Goal: Transaction & Acquisition: Purchase product/service

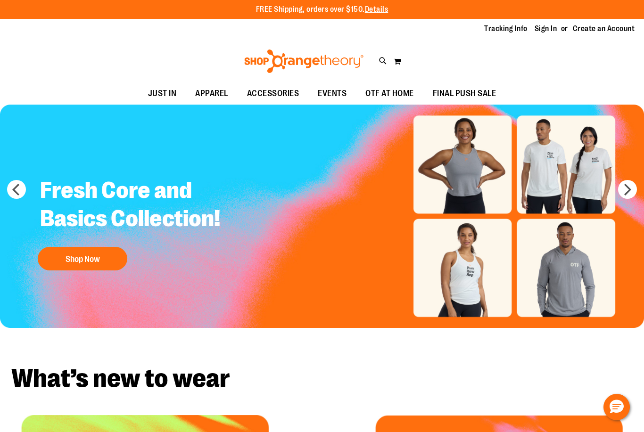
click at [550, 8] on div "FREE Shipping, orders over $150. Details To order the Spring Dri Tri event bund…" at bounding box center [321, 9] width 565 height 11
click at [548, 28] on link "Sign In" at bounding box center [545, 29] width 23 height 10
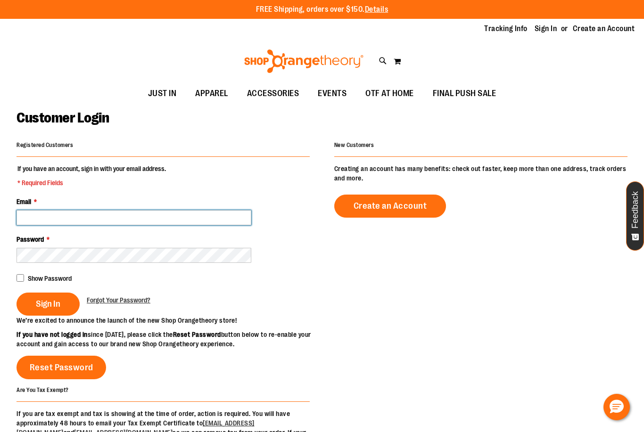
type input "**********"
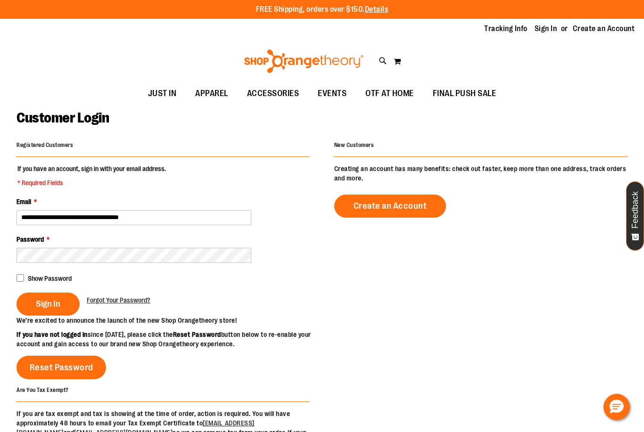
click at [41, 281] on div "Show Password" at bounding box center [162, 277] width 293 height 11
click at [58, 302] on span "Sign In" at bounding box center [48, 304] width 24 height 10
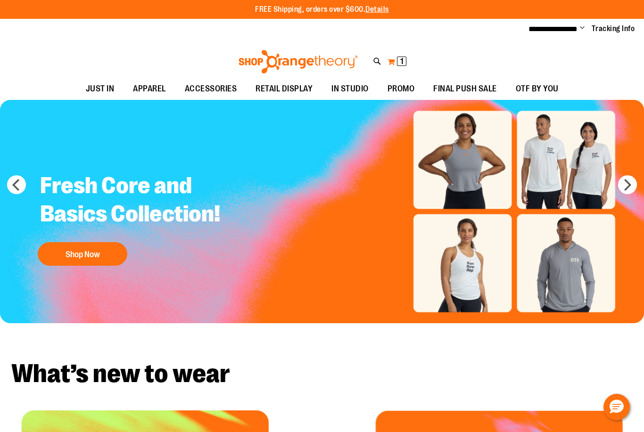
click at [399, 65] on span "1 1 items" at bounding box center [401, 61] width 9 height 9
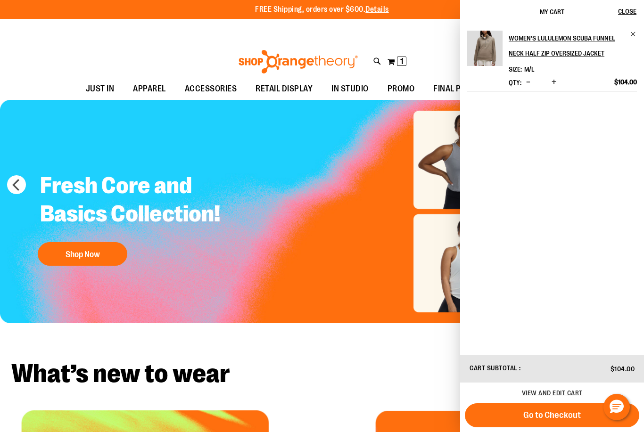
click at [486, 56] on img "Product" at bounding box center [484, 48] width 35 height 35
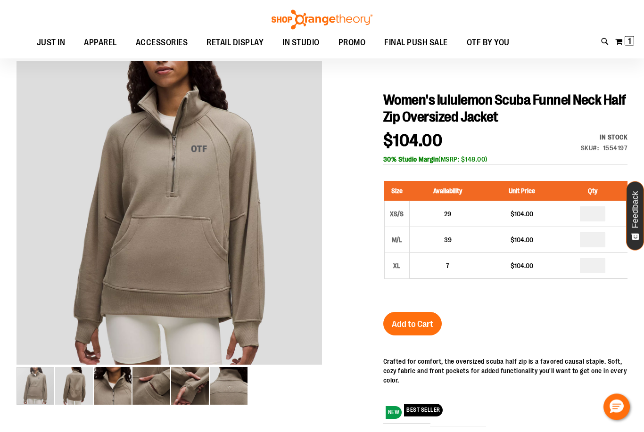
scroll to position [71, 0]
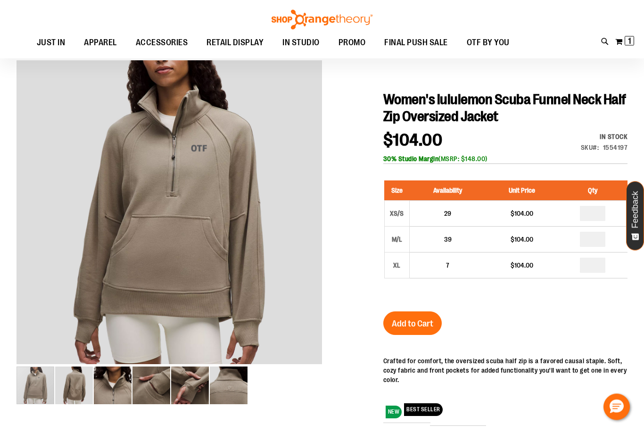
click at [83, 383] on img "image 2 of 6" at bounding box center [74, 386] width 38 height 38
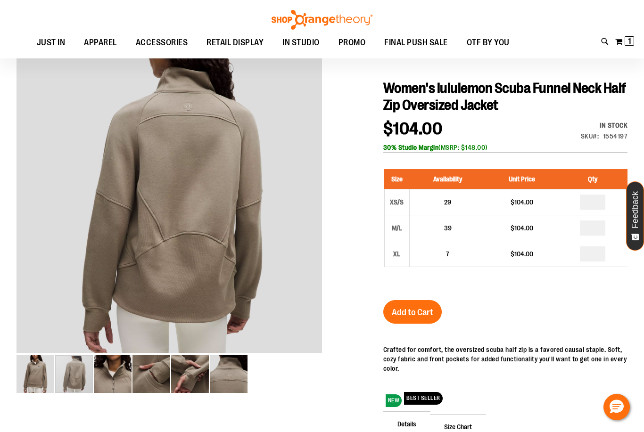
scroll to position [82, 0]
click at [228, 366] on img "image 6 of 6" at bounding box center [229, 375] width 38 height 38
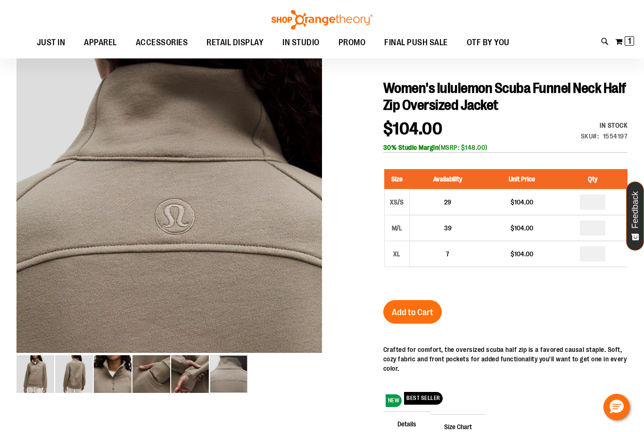
click at [188, 374] on img "image 5 of 6" at bounding box center [190, 374] width 38 height 38
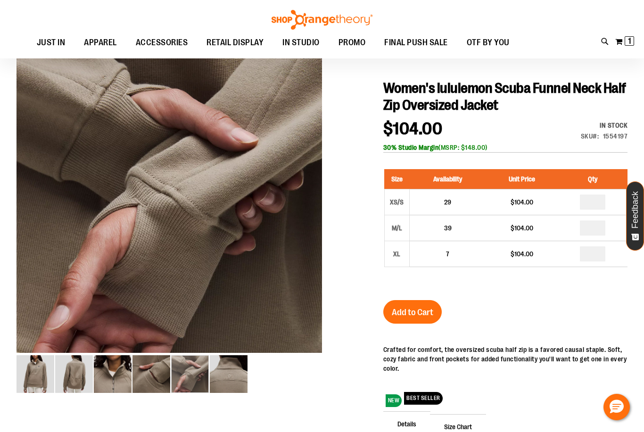
click at [165, 373] on img "image 4 of 6" at bounding box center [151, 374] width 38 height 38
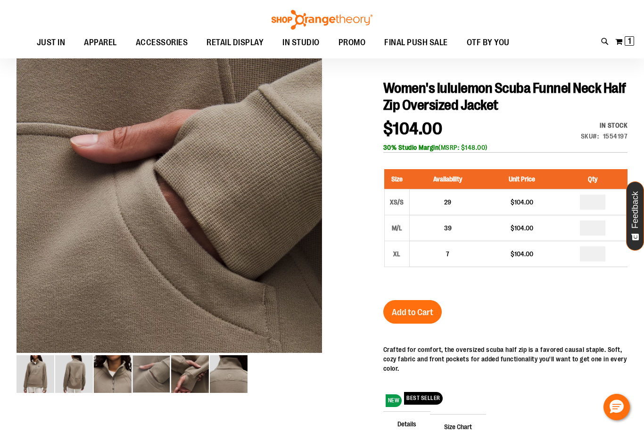
click at [113, 379] on img "image 3 of 6" at bounding box center [113, 374] width 38 height 38
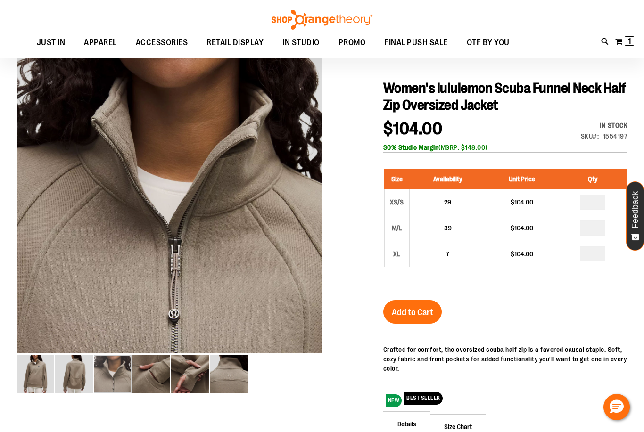
click at [87, 378] on img "image 2 of 6" at bounding box center [74, 374] width 38 height 38
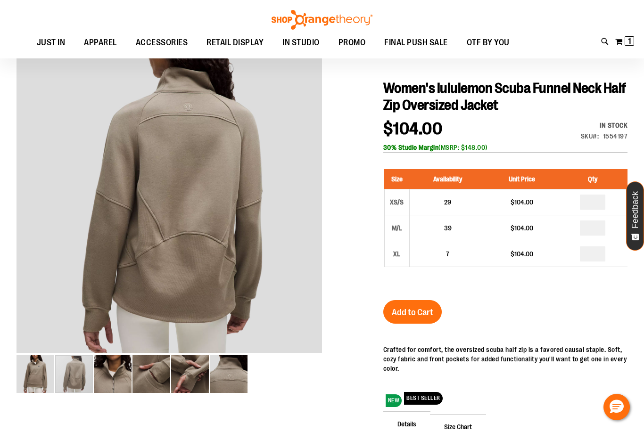
click at [49, 377] on img "image 1 of 6" at bounding box center [35, 374] width 38 height 38
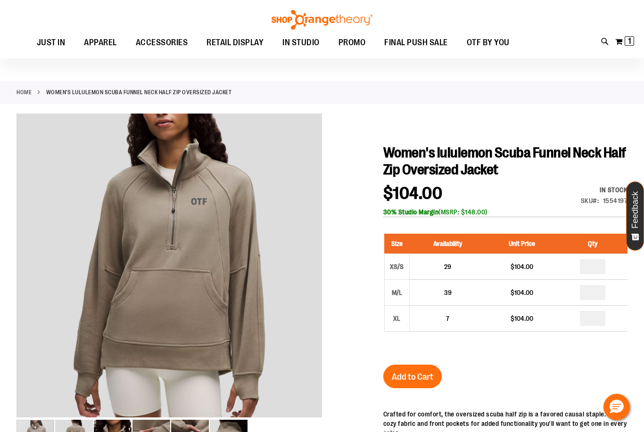
scroll to position [0, 0]
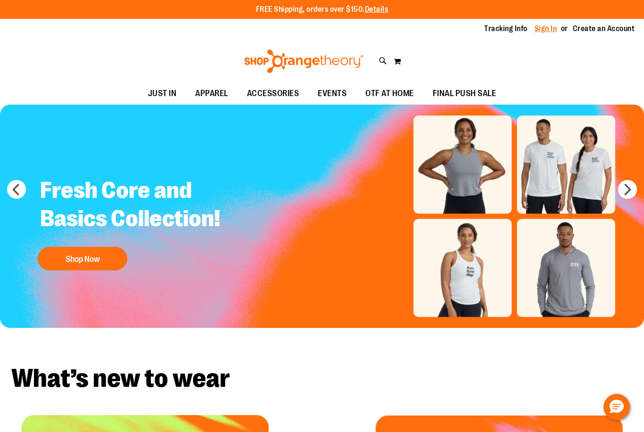
click at [551, 27] on link "Sign In" at bounding box center [545, 29] width 23 height 10
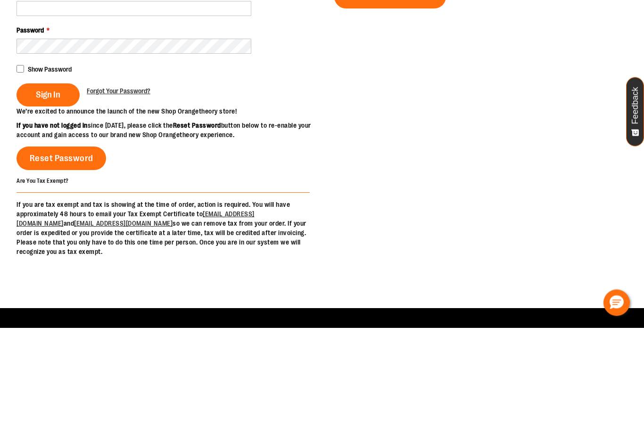
scroll to position [56, 0]
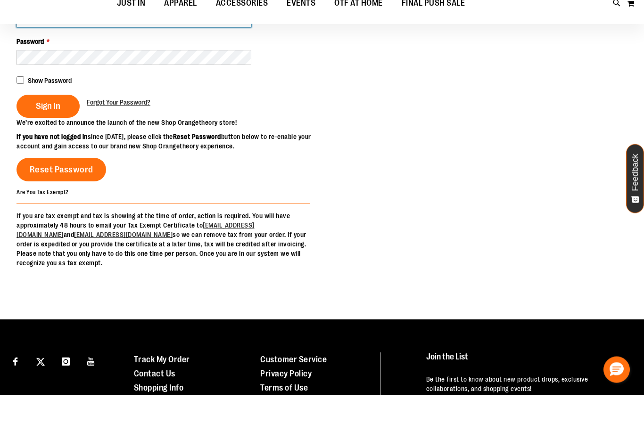
type input "**********"
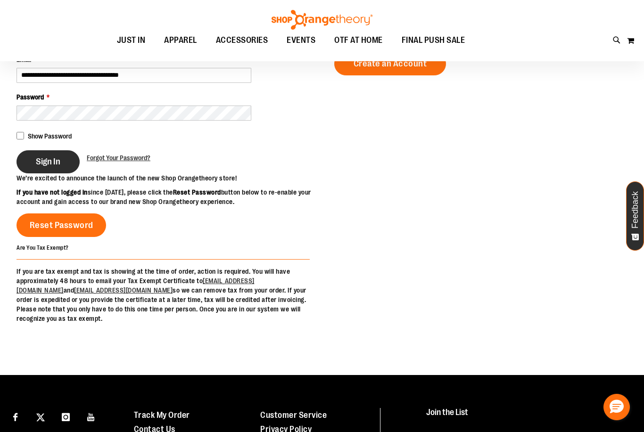
click at [38, 160] on span "Sign In" at bounding box center [48, 161] width 24 height 10
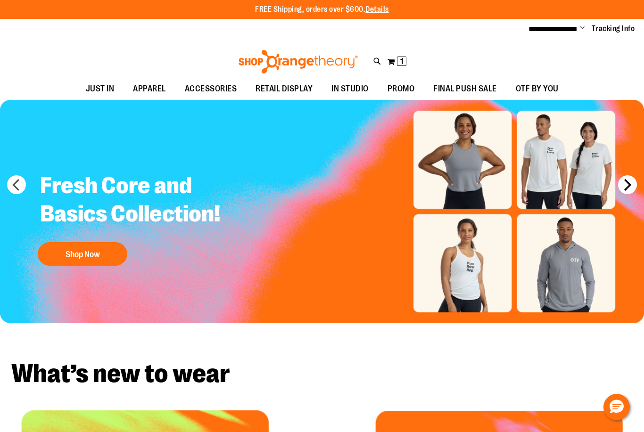
click at [629, 185] on button "next" at bounding box center [627, 184] width 19 height 19
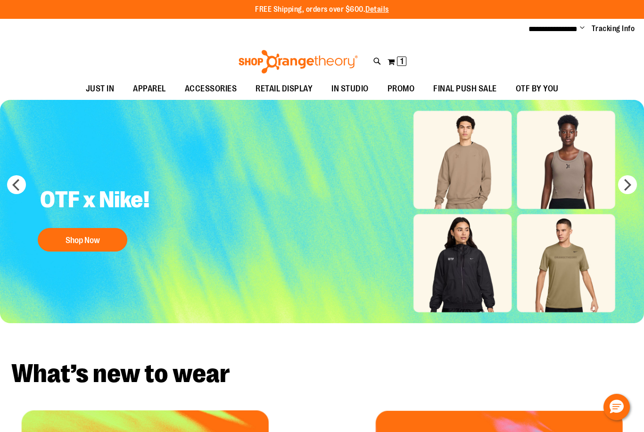
click at [516, 154] on img "Slide 2 of 10" at bounding box center [322, 211] width 644 height 223
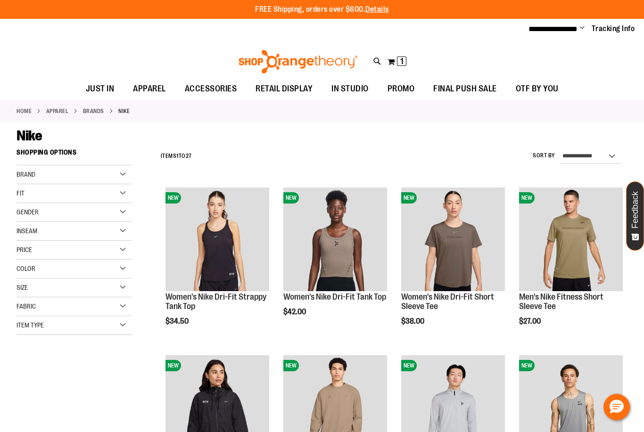
click at [0, 0] on html "**********" at bounding box center [322, 216] width 644 height 432
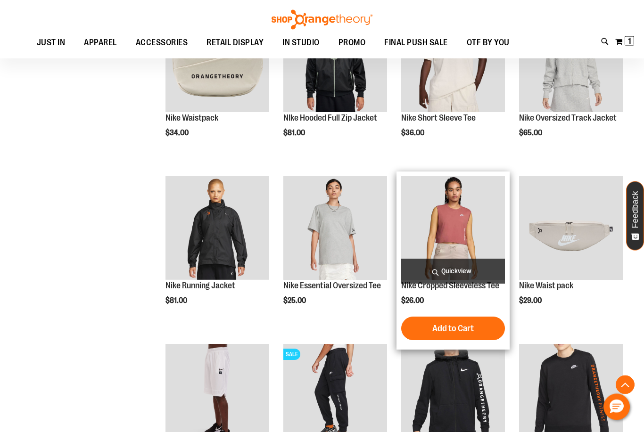
scroll to position [681, 0]
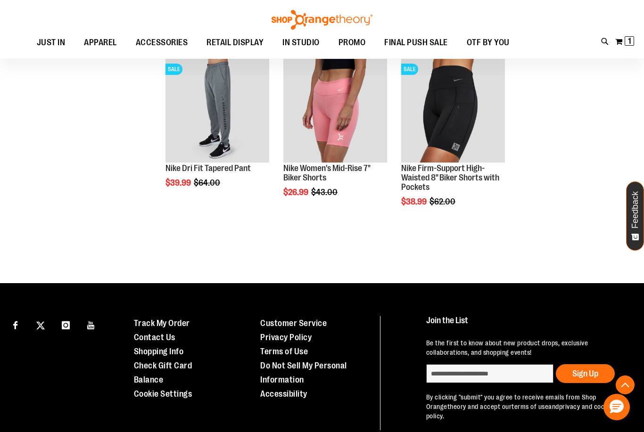
scroll to position [1149, 0]
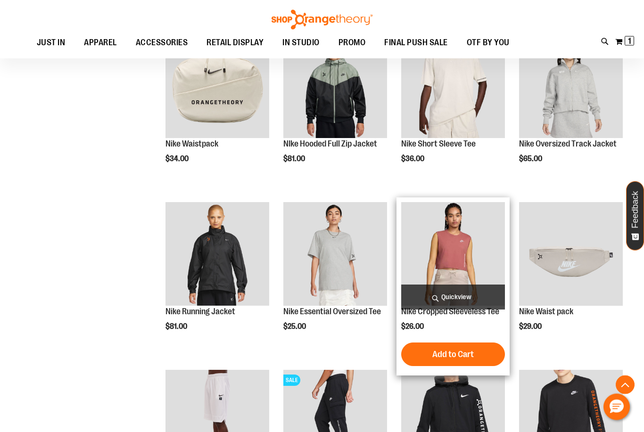
scroll to position [655, 0]
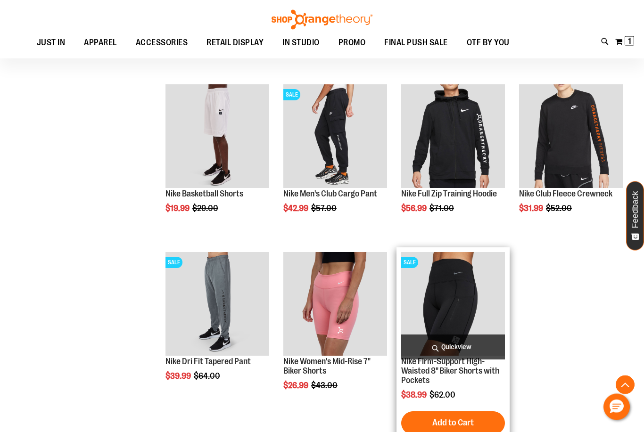
scroll to position [1101, 0]
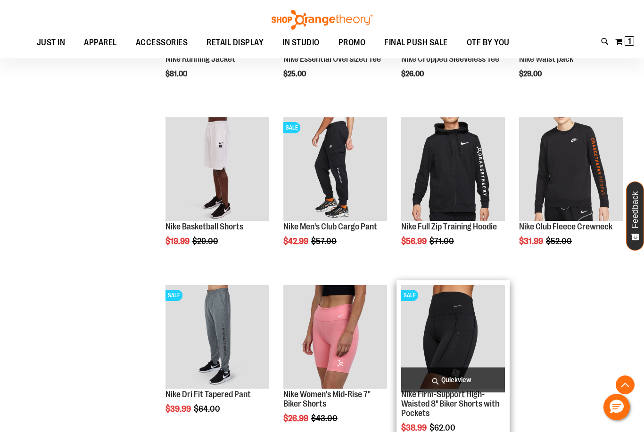
scroll to position [1067, 0]
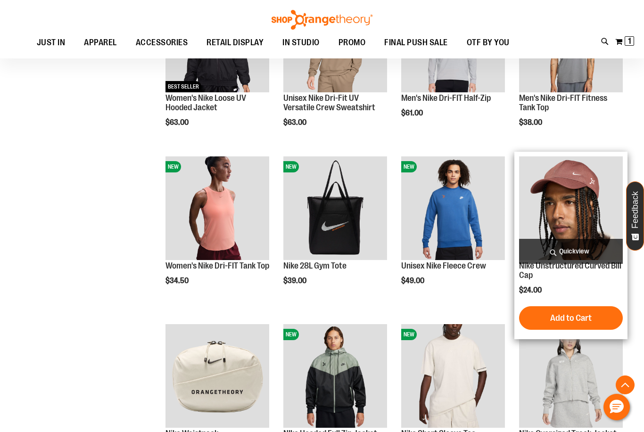
scroll to position [122, 0]
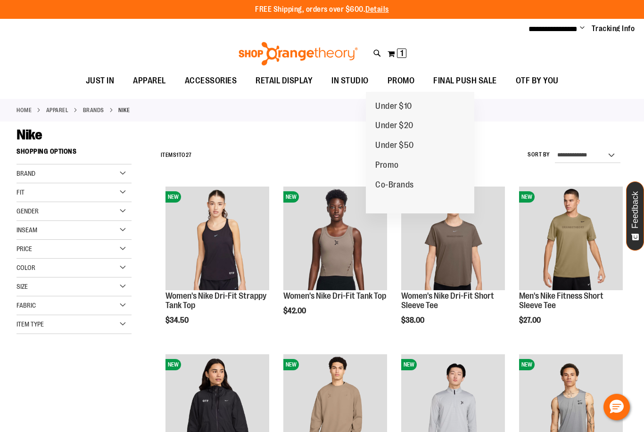
click at [426, 45] on div "Toggle Nav Search Popular Suggestions Advanced Search" at bounding box center [322, 51] width 644 height 38
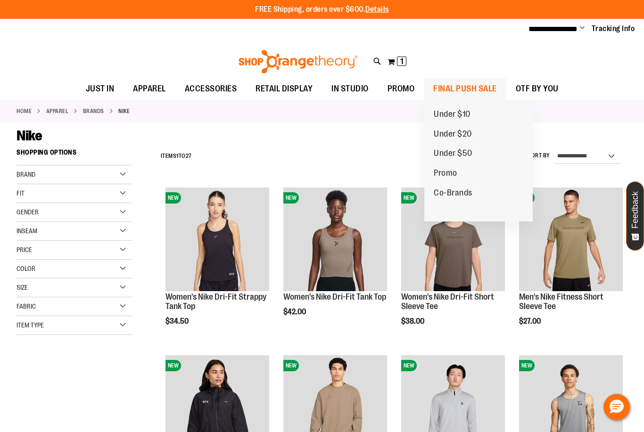
click at [443, 87] on span "FINAL PUSH SALE" at bounding box center [465, 88] width 64 height 21
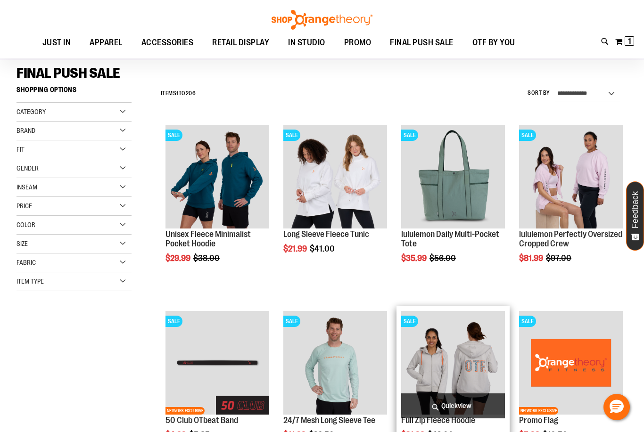
scroll to position [149, 0]
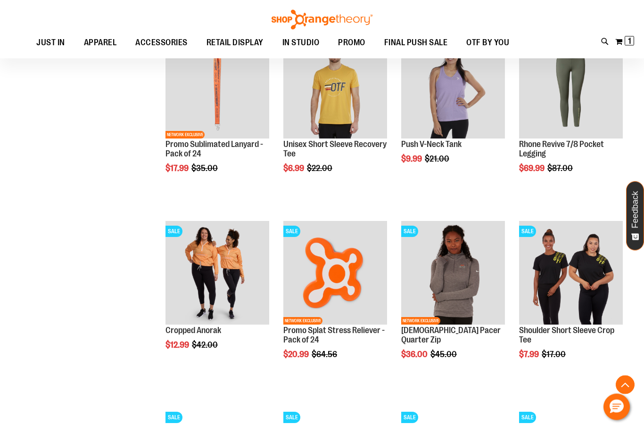
scroll to position [710, 0]
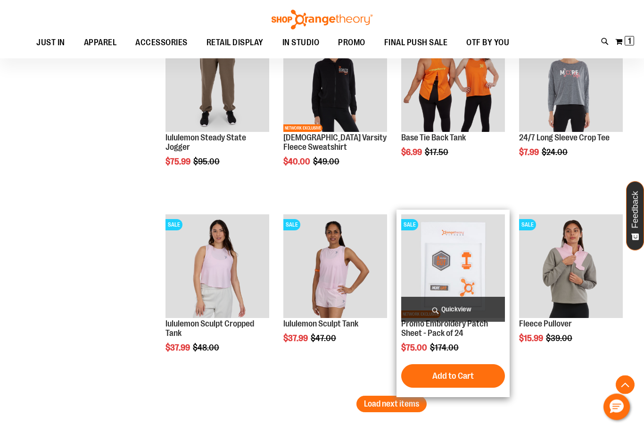
scroll to position [1461, 0]
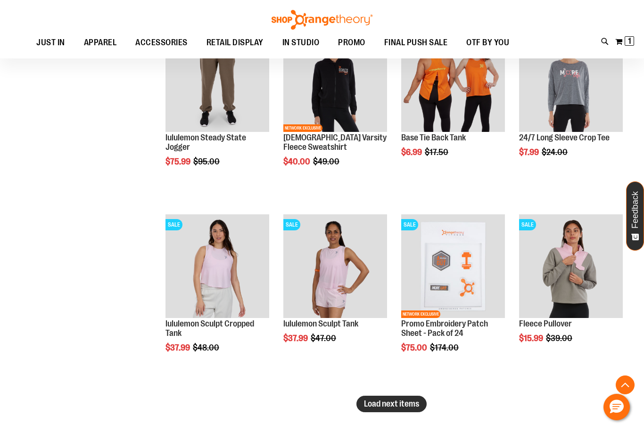
click at [397, 408] on span "Load next items" at bounding box center [391, 403] width 55 height 9
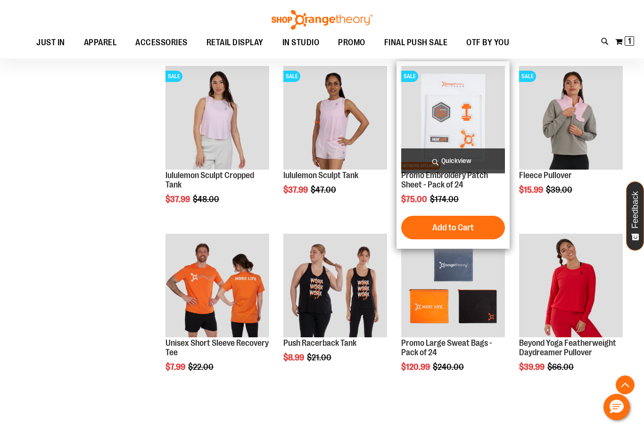
scroll to position [1461, 0]
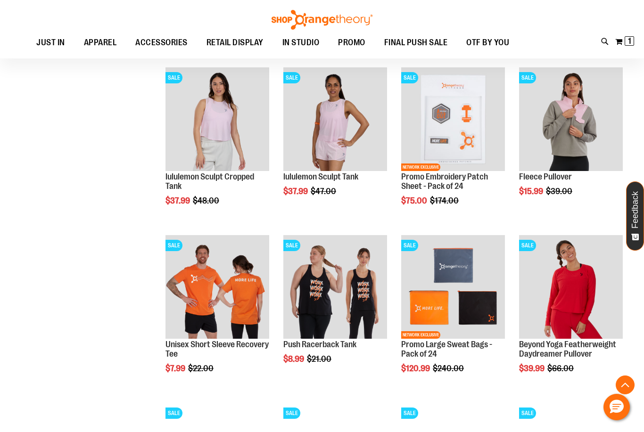
scroll to position [1603, 0]
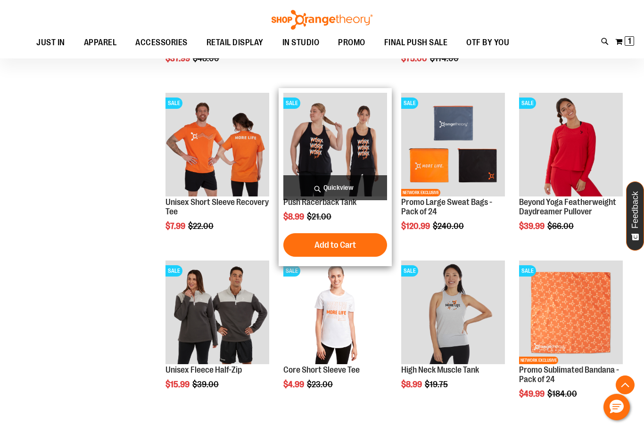
click at [344, 107] on img "product" at bounding box center [335, 145] width 104 height 104
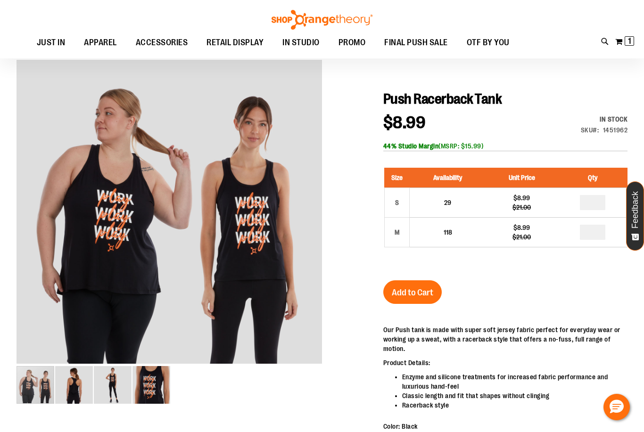
scroll to position [71, 0]
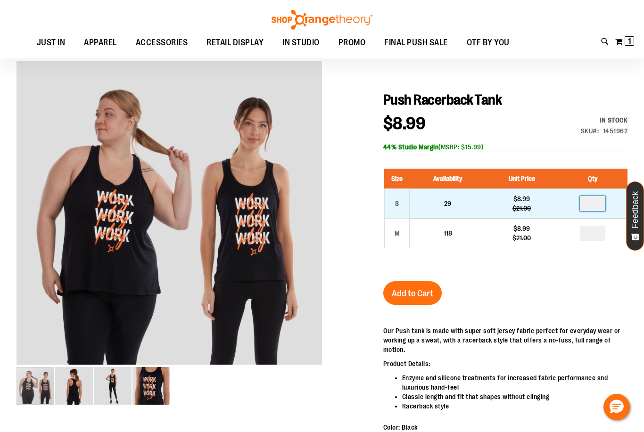
click at [597, 204] on input "number" at bounding box center [591, 203] width 25 height 15
type input "*"
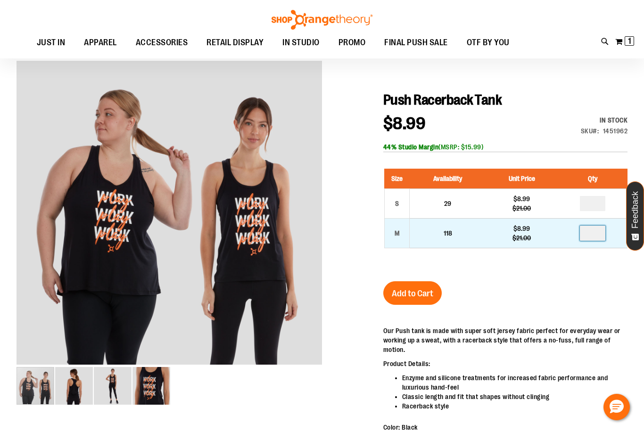
click at [598, 234] on input "number" at bounding box center [591, 233] width 25 height 15
type input "*"
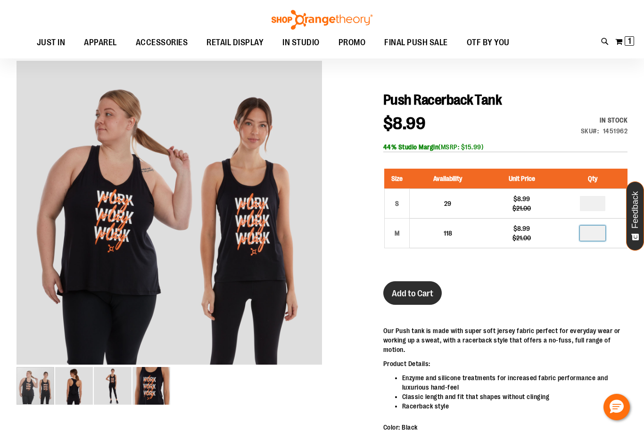
click at [411, 296] on span "Add to Cart" at bounding box center [411, 293] width 41 height 10
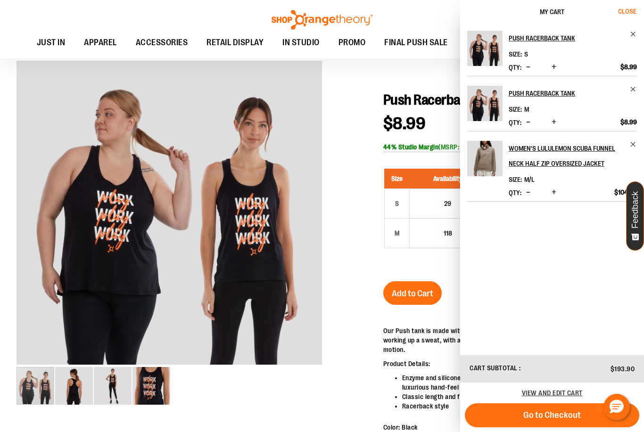
click at [629, 9] on span "Close" at bounding box center [627, 12] width 18 height 8
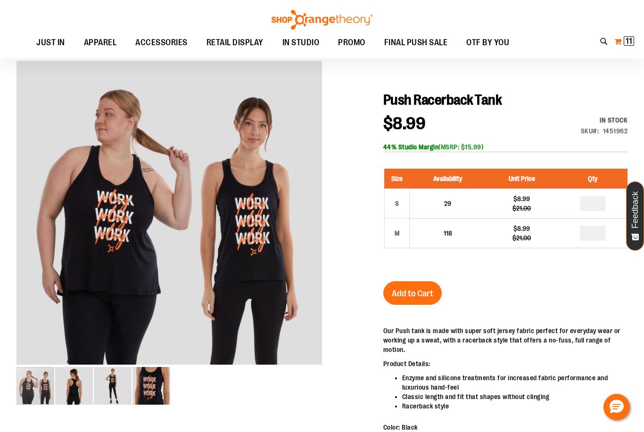
click at [623, 41] on span "11 11 items" at bounding box center [628, 40] width 10 height 9
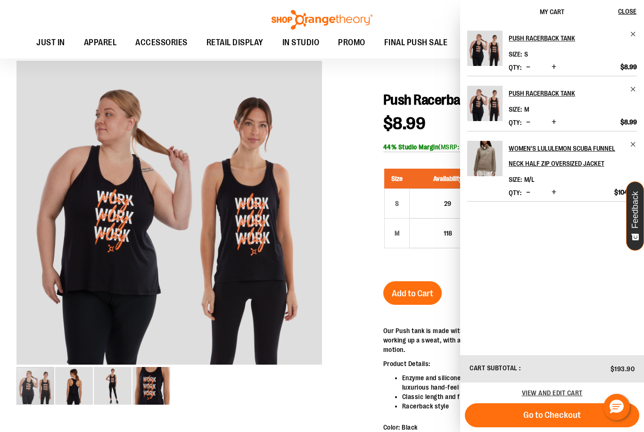
click at [488, 155] on img "Product" at bounding box center [484, 158] width 35 height 35
click at [487, 159] on img "Product" at bounding box center [484, 158] width 35 height 35
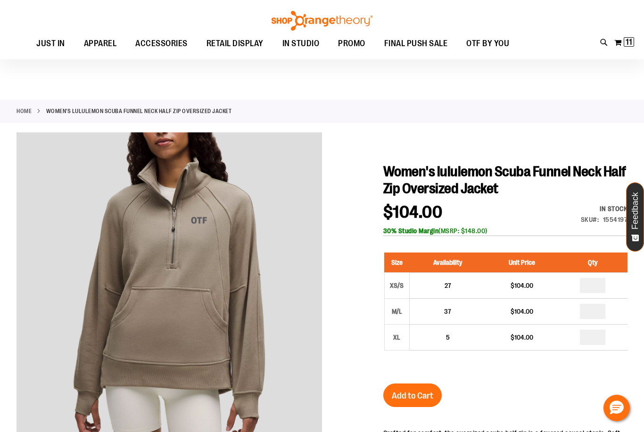
click at [408, 27] on div "Toggle Nav Search Popular Suggestions Advanced Search" at bounding box center [322, 29] width 644 height 58
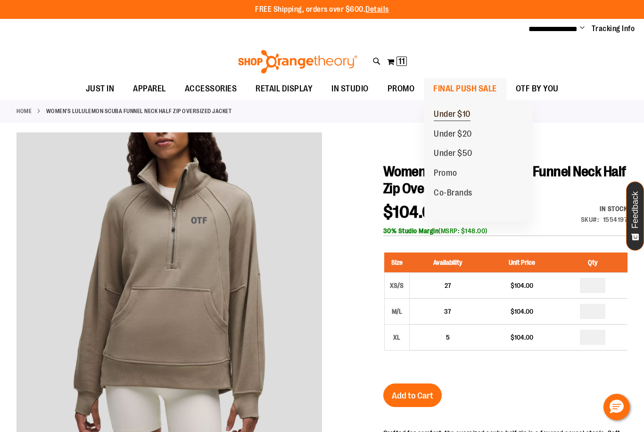
click at [450, 111] on span "Under $10" at bounding box center [451, 115] width 37 height 12
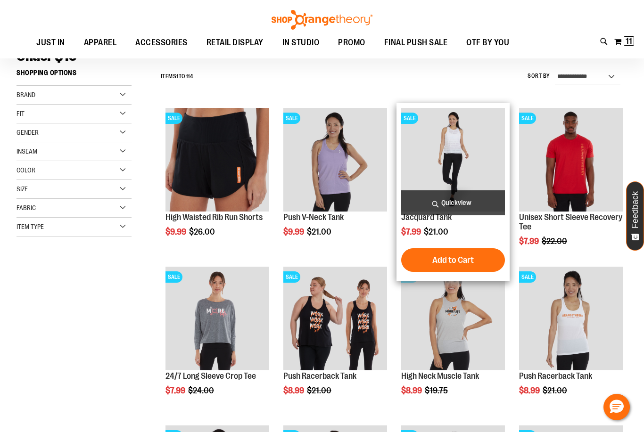
scroll to position [79, 0]
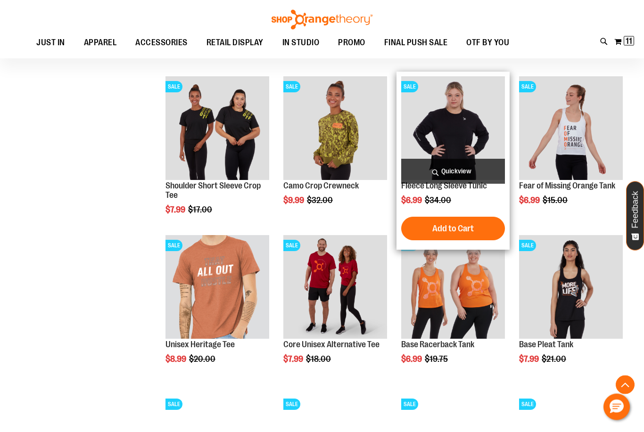
scroll to position [587, 0]
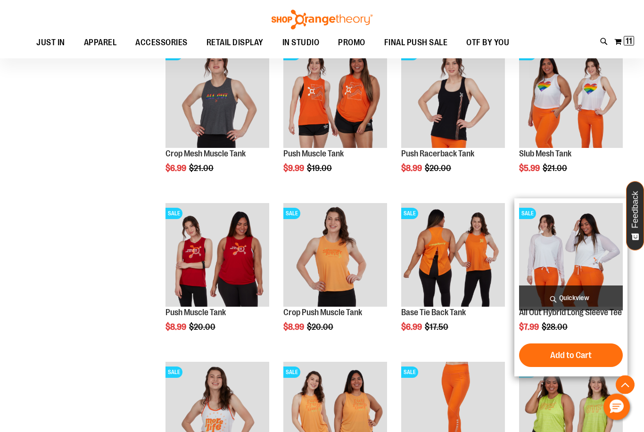
scroll to position [936, 0]
click at [563, 267] on img "product" at bounding box center [571, 255] width 104 height 104
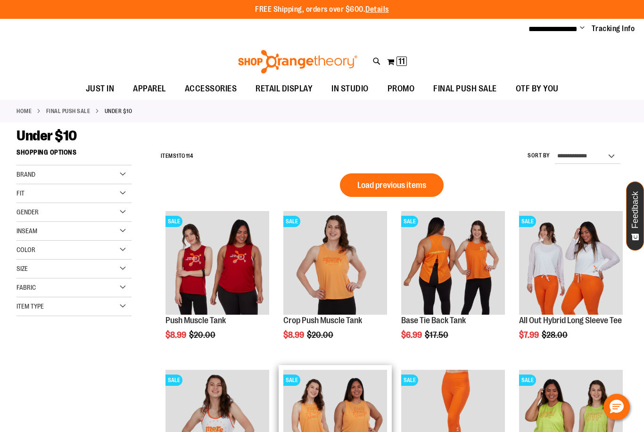
scroll to position [95, 0]
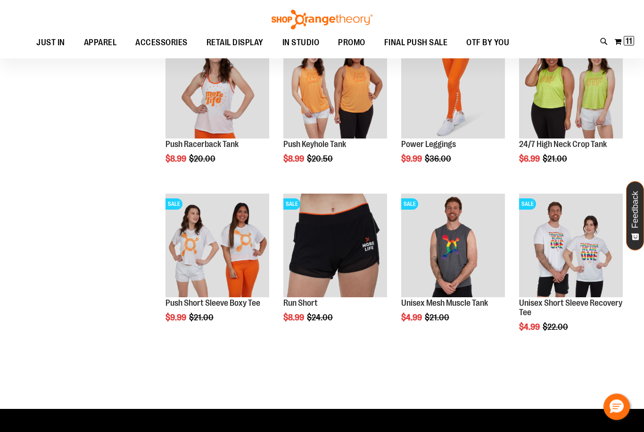
scroll to position [442, 0]
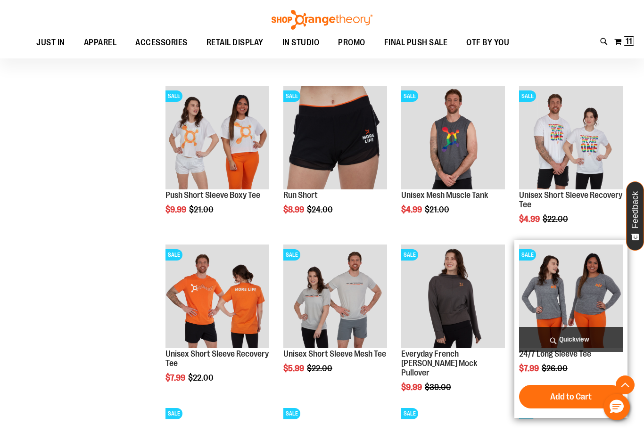
click at [580, 277] on img "product" at bounding box center [571, 297] width 104 height 104
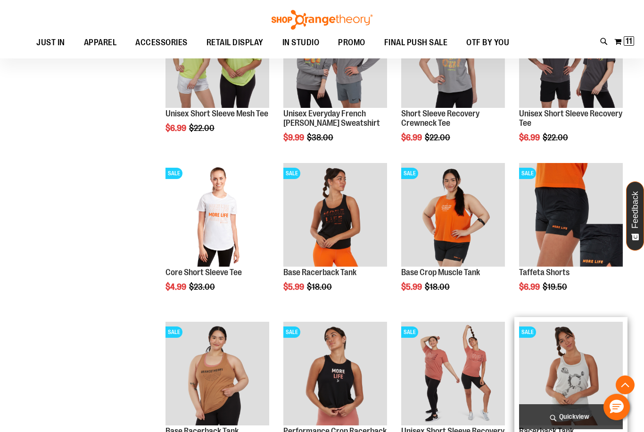
scroll to position [375, 0]
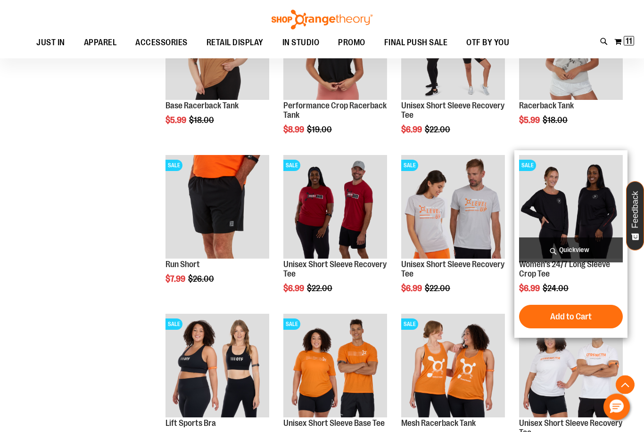
scroll to position [568, 0]
click at [562, 187] on img "product" at bounding box center [571, 207] width 104 height 104
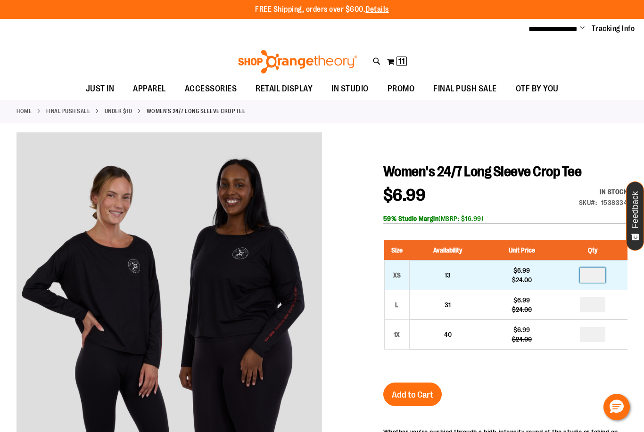
click at [599, 275] on input "number" at bounding box center [591, 275] width 25 height 15
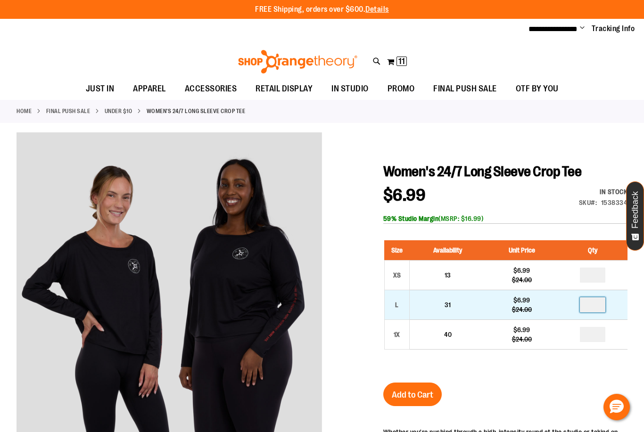
click at [599, 311] on input "*" at bounding box center [591, 304] width 25 height 15
type input "*"
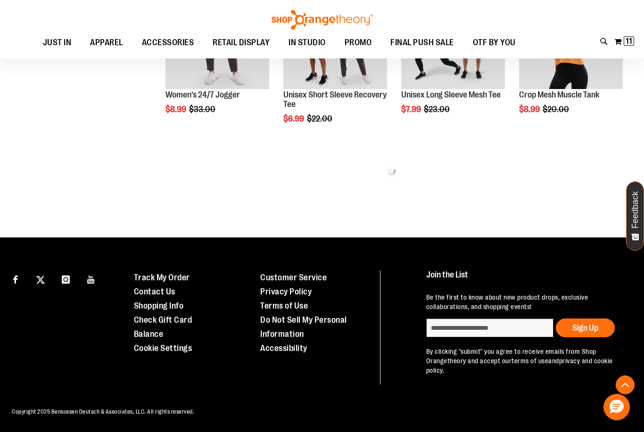
scroll to position [474, 0]
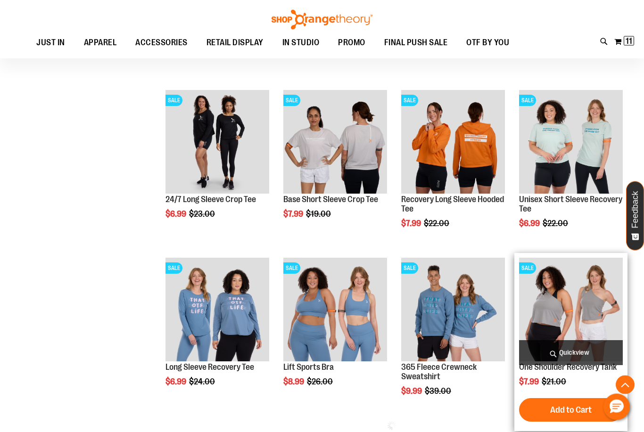
scroll to position [673, 0]
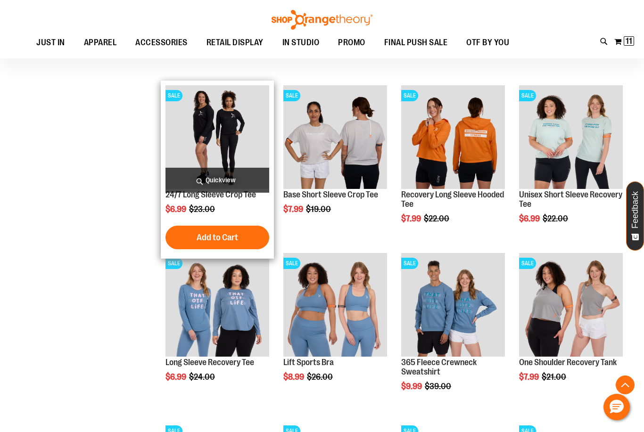
click at [230, 120] on img "product" at bounding box center [217, 137] width 104 height 104
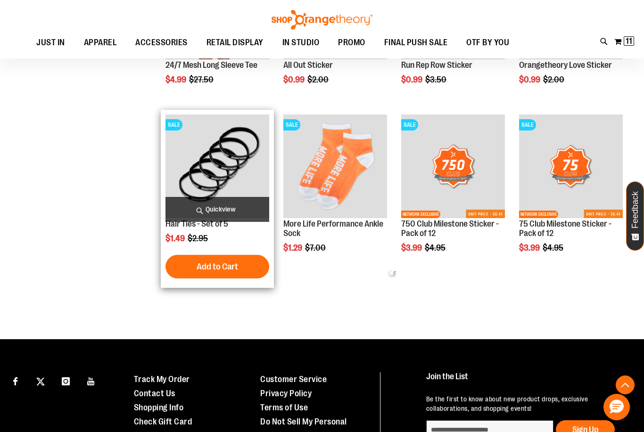
scroll to position [276, 0]
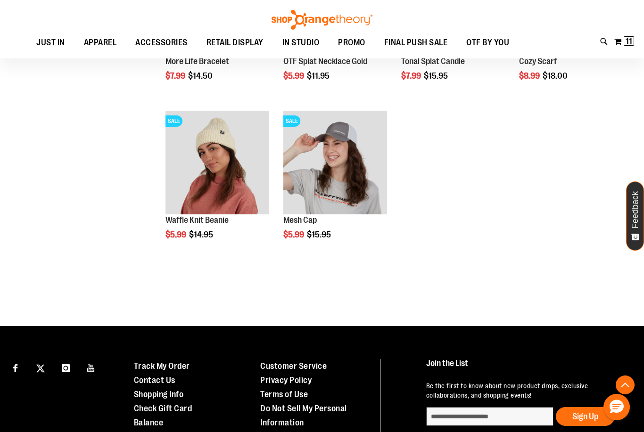
scroll to position [1188, 0]
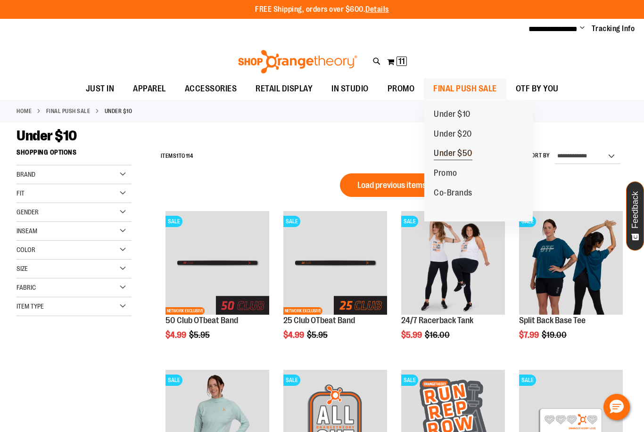
click at [455, 153] on span "Under $50" at bounding box center [452, 154] width 39 height 12
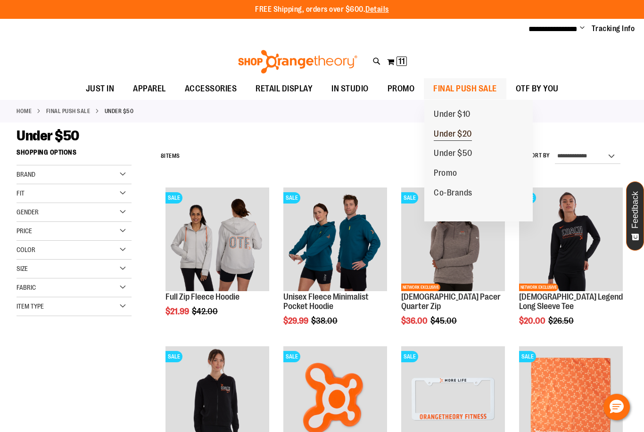
click at [468, 130] on span "Under $20" at bounding box center [452, 135] width 38 height 12
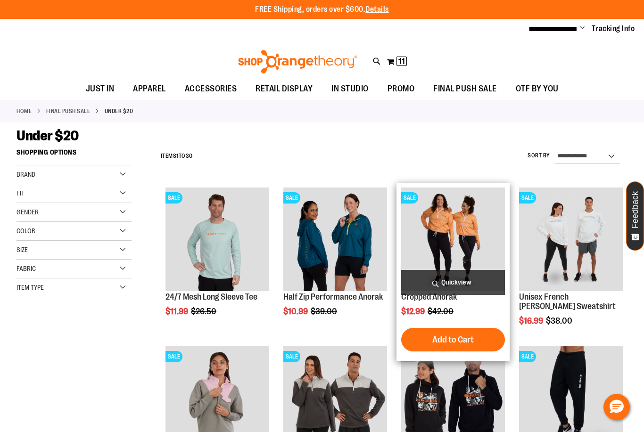
scroll to position [18, 0]
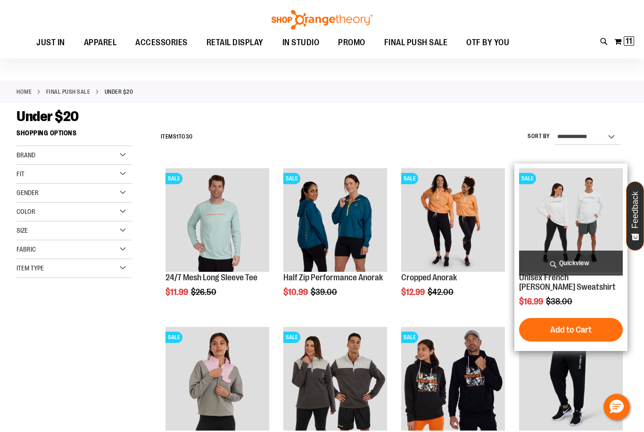
click at [564, 222] on img "product" at bounding box center [571, 220] width 104 height 104
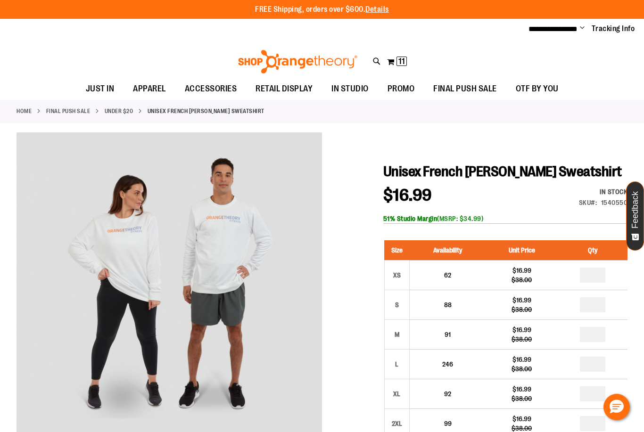
click at [527, 216] on div "$16.99 Regular Price $38.00 In stock Only %1 left SKU 1540550 51% Studio Margin…" at bounding box center [505, 205] width 244 height 37
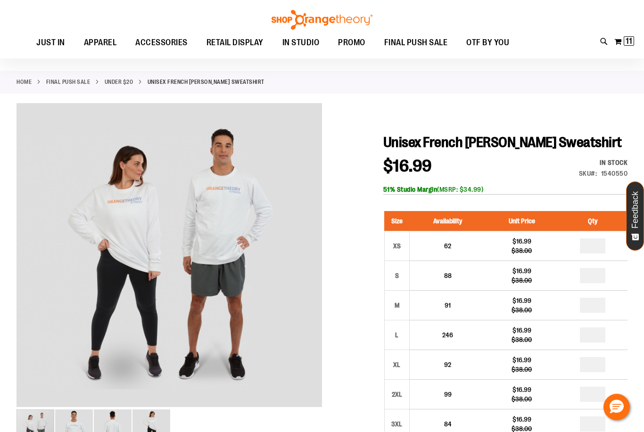
scroll to position [28, 0]
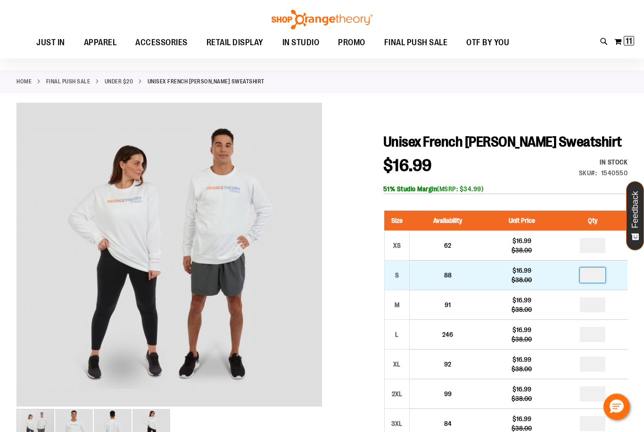
click at [602, 283] on input "number" at bounding box center [591, 275] width 25 height 15
type input "*"
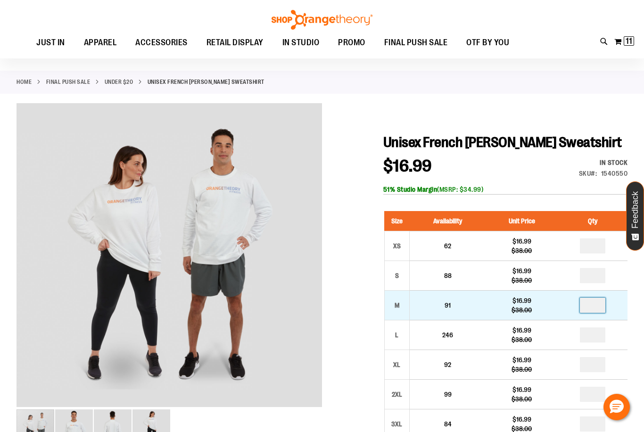
click at [598, 313] on input "number" at bounding box center [591, 305] width 25 height 15
type input "*"
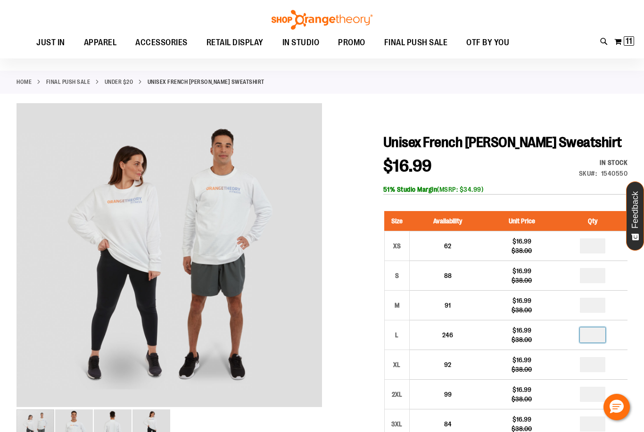
click at [597, 342] on input "number" at bounding box center [591, 334] width 25 height 15
type input "*"
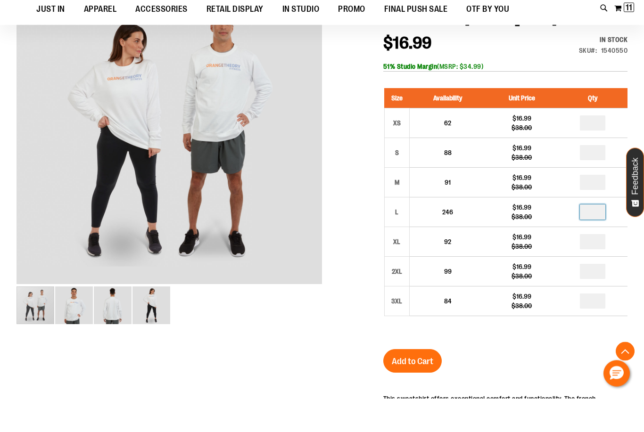
scroll to position [119, 0]
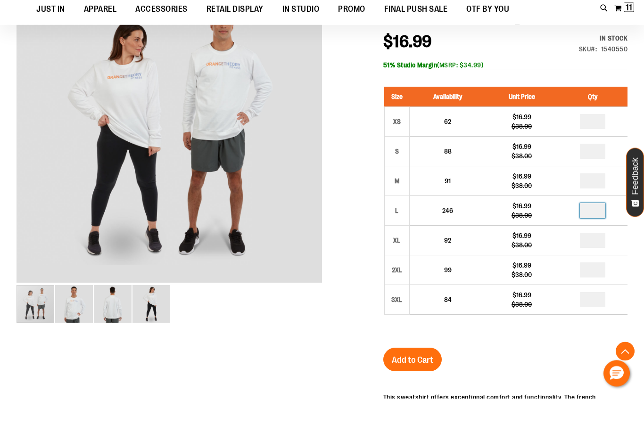
click at [523, 346] on div "Size Availability Unit Price Qty XS 62 $16.99 $38.00 * S 88 * M *" at bounding box center [505, 241] width 244 height 261
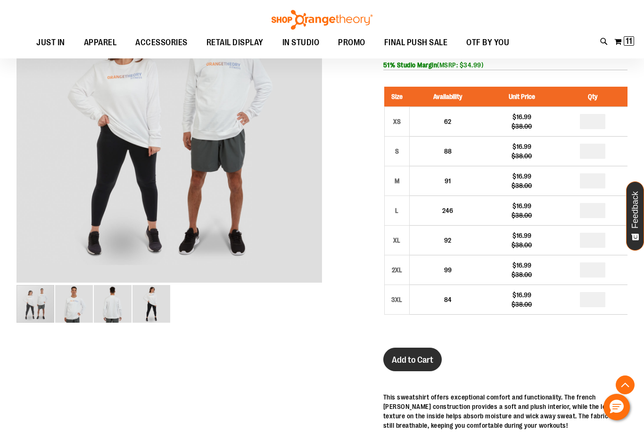
click at [424, 365] on span "Add to Cart" at bounding box center [411, 360] width 41 height 10
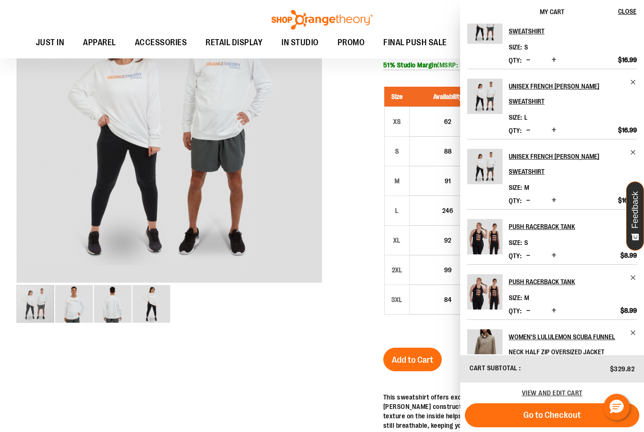
scroll to position [28, 0]
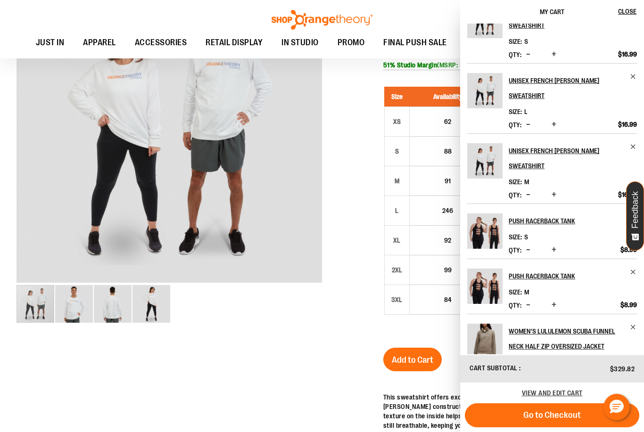
click at [525, 252] on button "Decrease product quantity" at bounding box center [527, 249] width 9 height 9
click at [528, 308] on span "Decrease product quantity" at bounding box center [528, 304] width 4 height 9
click at [342, 342] on div at bounding box center [321, 287] width 611 height 616
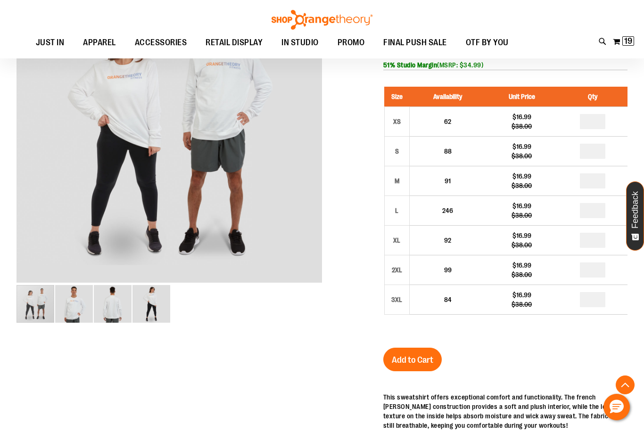
scroll to position [0, 0]
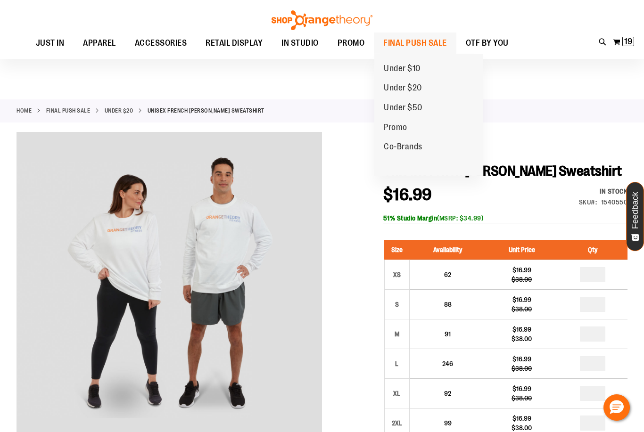
click at [418, 48] on div "Toggle Nav Search Popular Suggestions Advanced Search" at bounding box center [322, 29] width 644 height 58
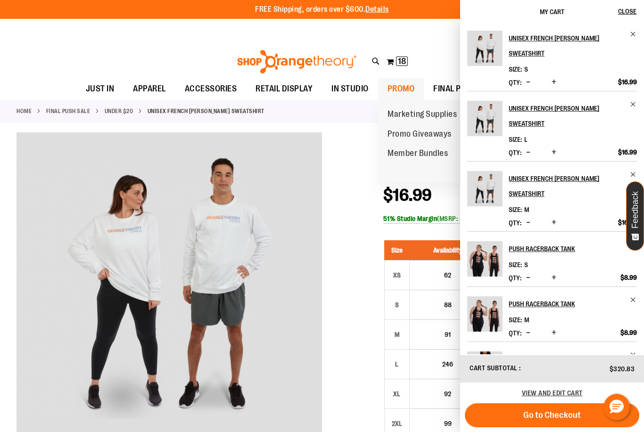
click at [398, 88] on span "PROMO" at bounding box center [400, 88] width 27 height 21
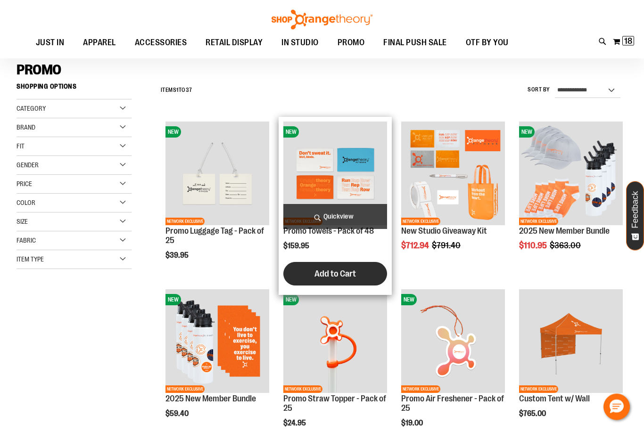
scroll to position [65, 0]
click at [344, 274] on span "Add to Cart" at bounding box center [334, 274] width 41 height 10
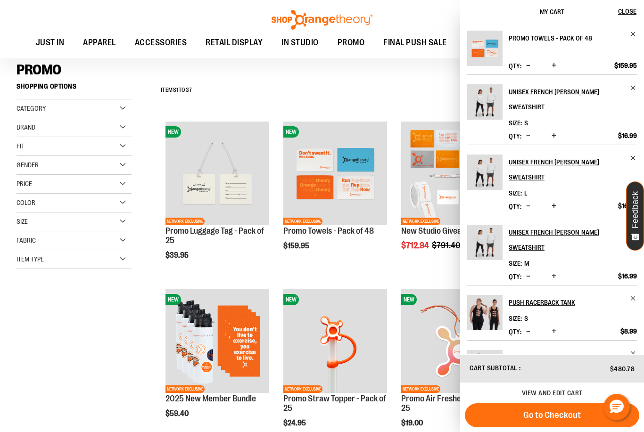
click at [633, 38] on link "Promo Towels - Pack of 48" at bounding box center [572, 38] width 128 height 15
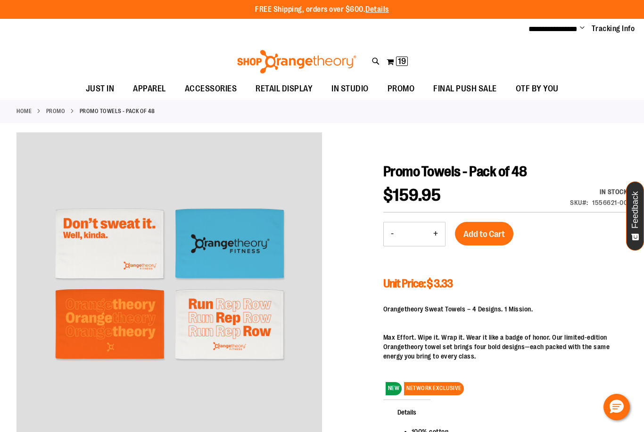
click at [433, 234] on button "+" at bounding box center [435, 234] width 19 height 24
type input "*"
click at [502, 225] on button "Add to Cart" at bounding box center [484, 234] width 58 height 24
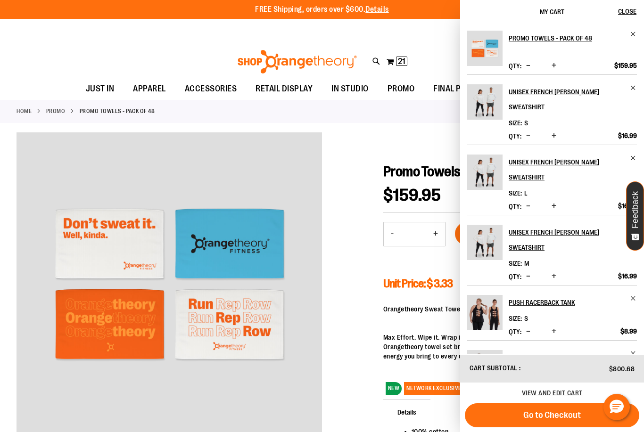
click at [224, 65] on div "Toggle Nav Search Popular Suggestions Advanced Search" at bounding box center [322, 59] width 644 height 38
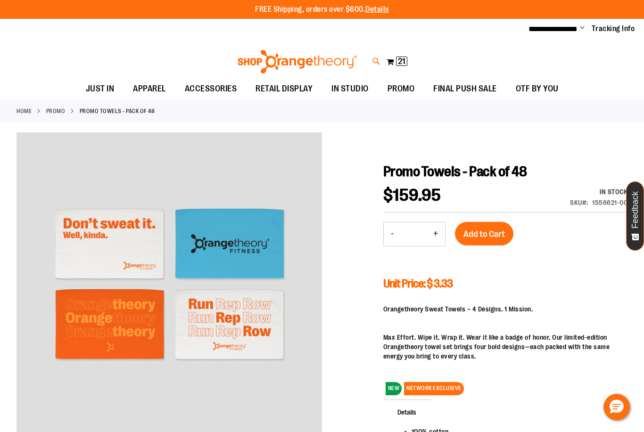
click at [375, 62] on icon at bounding box center [376, 61] width 8 height 11
click at [335, 52] on input "Search" at bounding box center [321, 53] width 509 height 31
type input "****"
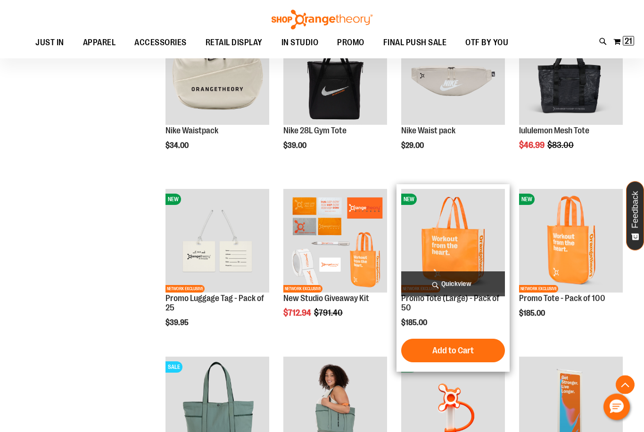
scroll to position [753, 0]
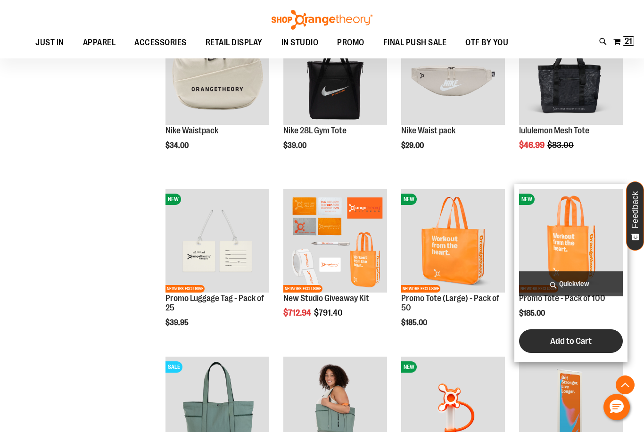
click at [561, 345] on span "Add to Cart" at bounding box center [570, 341] width 41 height 10
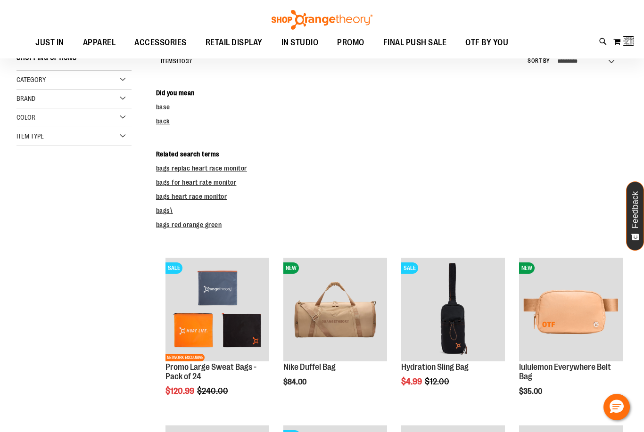
scroll to position [0, 0]
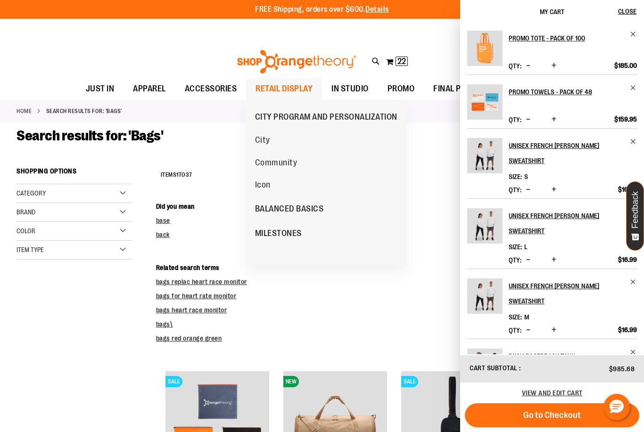
click at [300, 89] on span "RETAIL DISPLAY" at bounding box center [283, 88] width 57 height 21
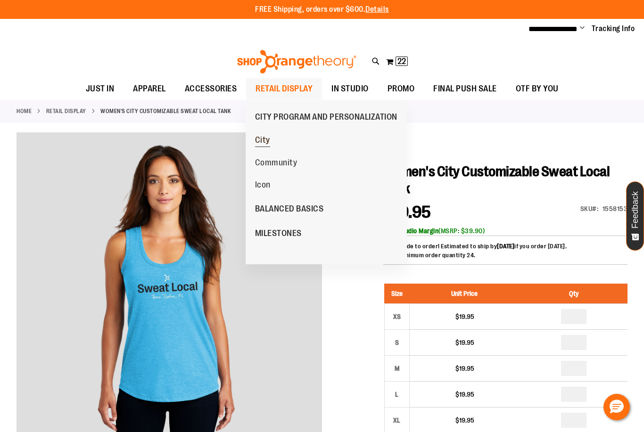
click at [262, 140] on span "City" at bounding box center [262, 141] width 15 height 12
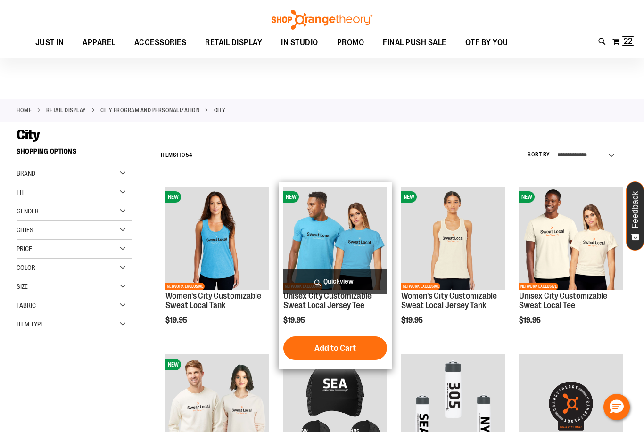
scroll to position [70, 0]
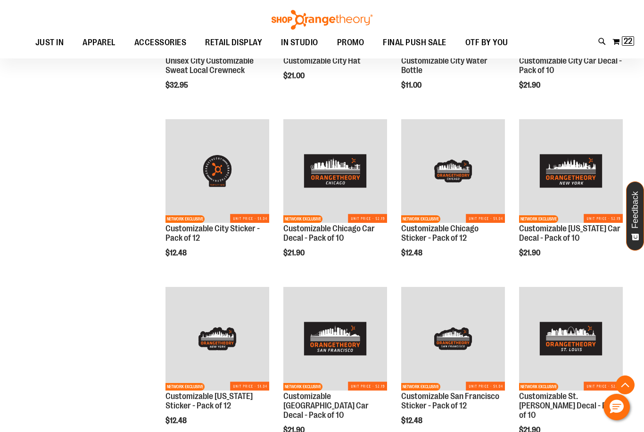
scroll to position [403, 0]
